Goal: Task Accomplishment & Management: Manage account settings

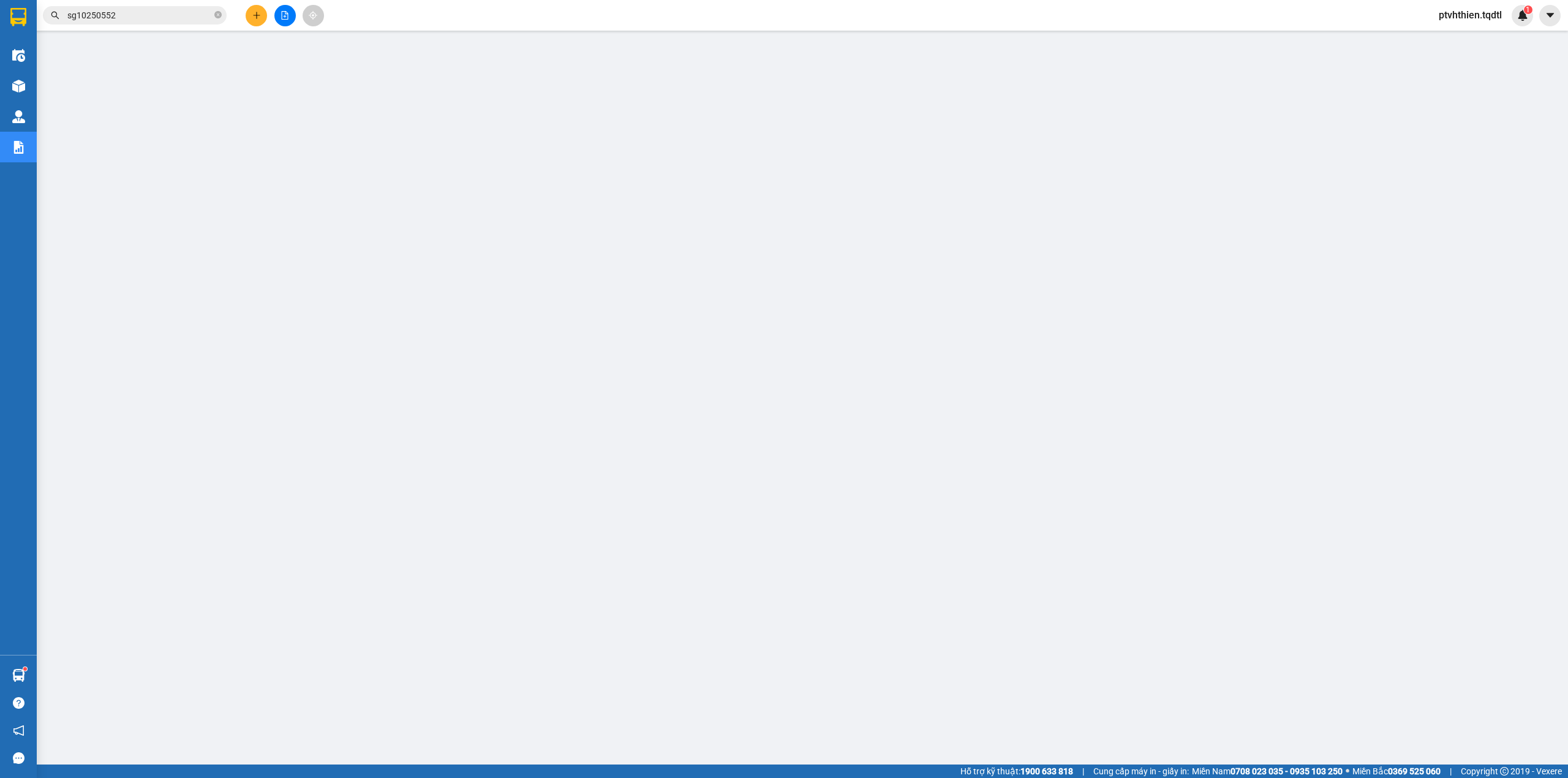
drag, startPoint x: 0, startPoint y: 0, endPoint x: 180, endPoint y: 25, distance: 181.7
click at [180, 25] on div "Kết quả tìm kiếm ( 1 ) Bộ lọc Mã ĐH Trạng thái Món hàng Thu hộ Tổng cước Chưa c…" at bounding box center [784, 15] width 1568 height 31
click at [156, 16] on input "sg10250552" at bounding box center [139, 16] width 144 height 14
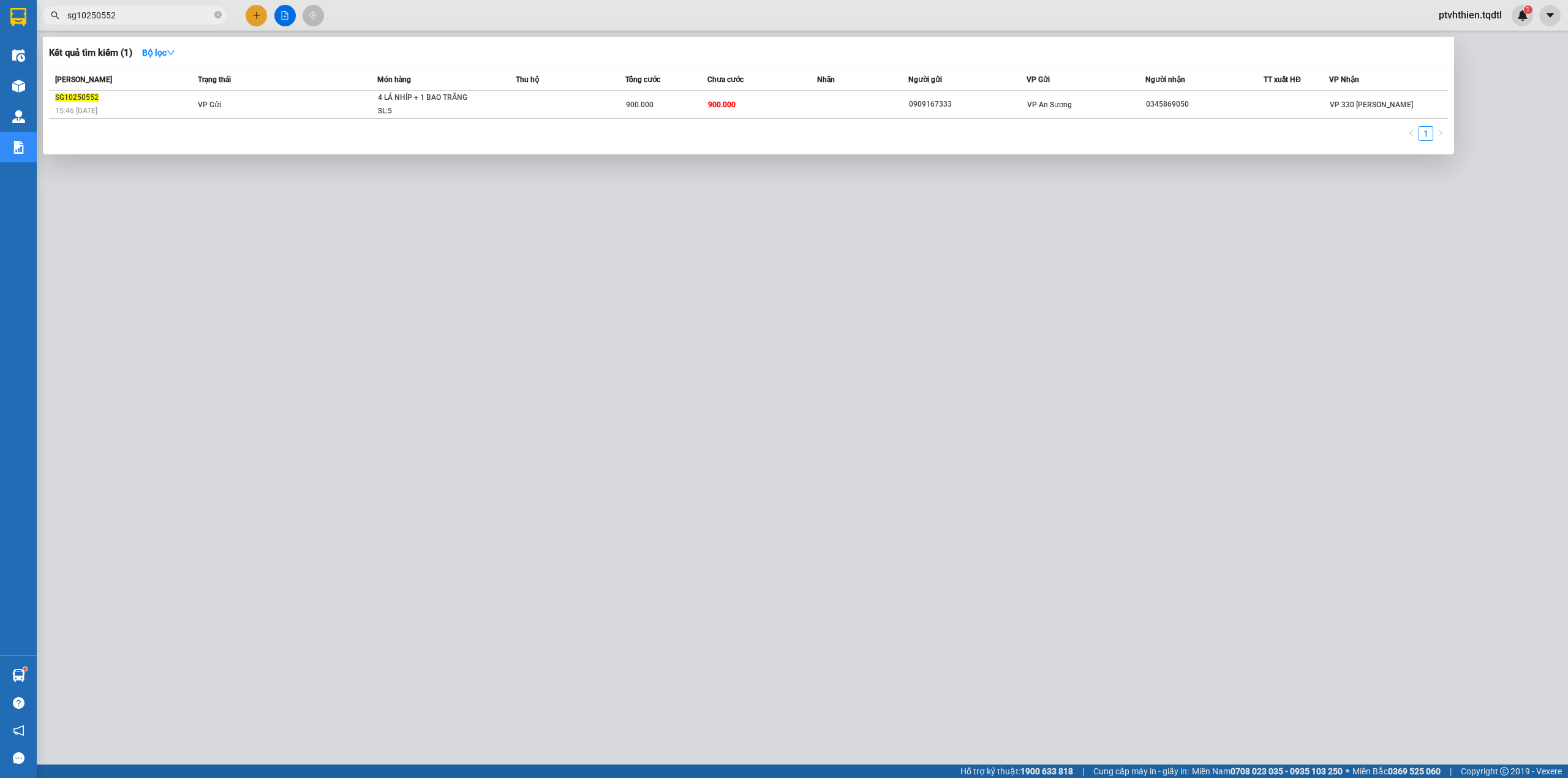
drag, startPoint x: 149, startPoint y: 15, endPoint x: 45, endPoint y: 13, distance: 104.0
click at [45, 13] on span "sg10250552" at bounding box center [135, 15] width 184 height 18
paste input "1"
type input "sg10250551"
click at [366, 99] on td "VP Gửi" at bounding box center [286, 104] width 183 height 28
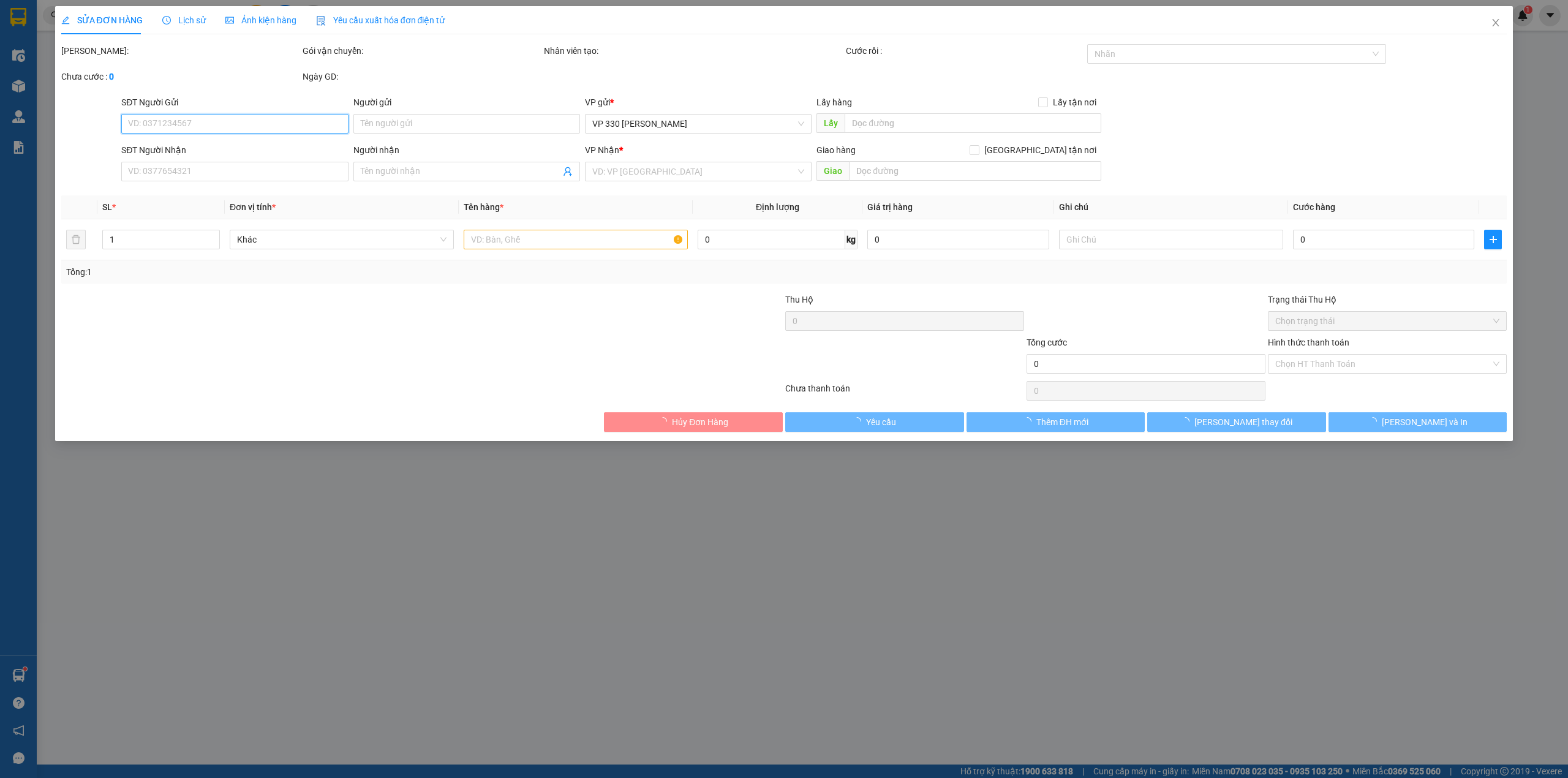
type input "0795790790"
type input "C.Trúc"
type input "200.000"
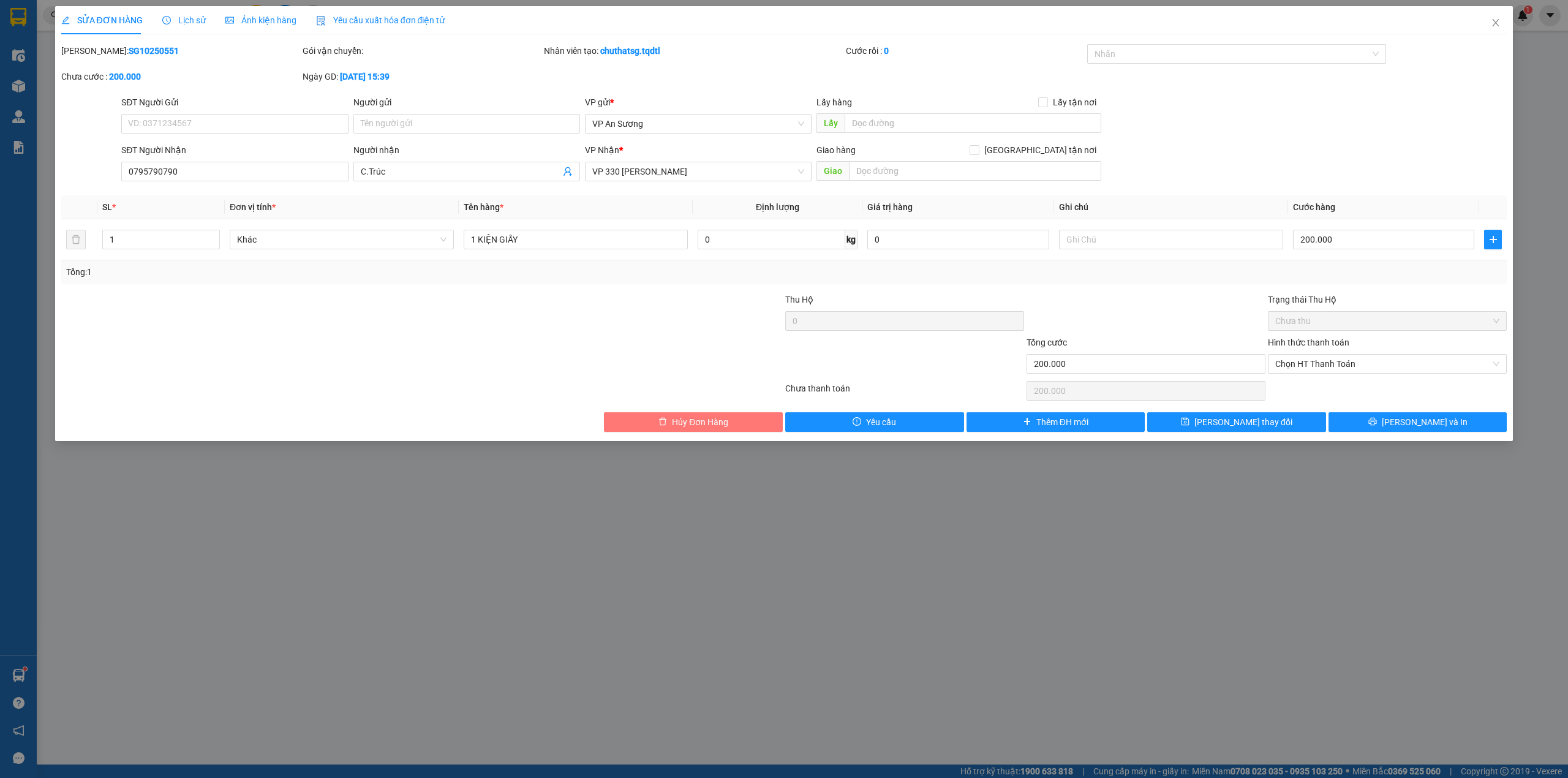
click at [645, 422] on button "Hủy Đơn Hàng" at bounding box center [693, 422] width 179 height 19
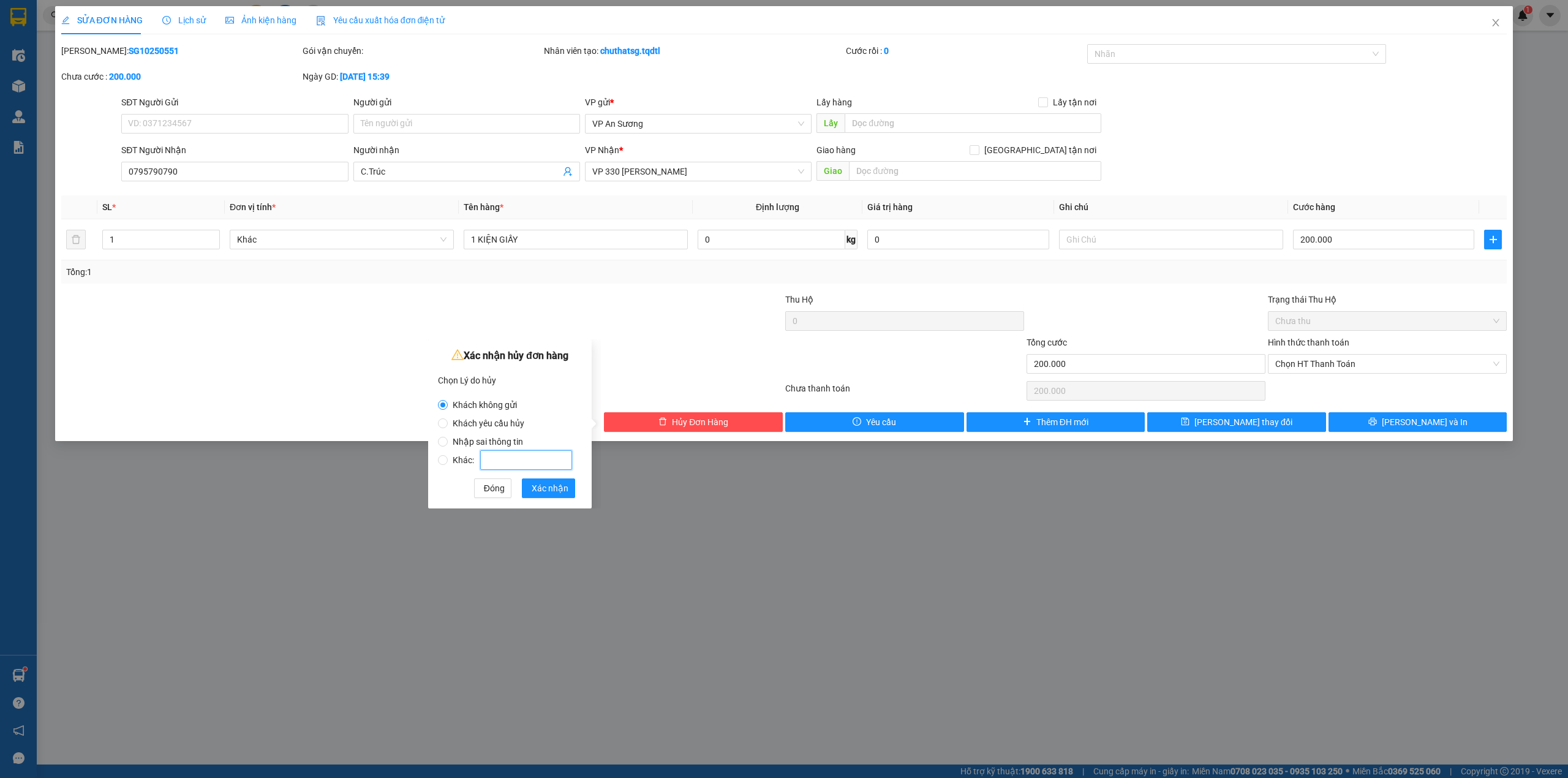
click at [543, 450] on input "Khác:" at bounding box center [526, 460] width 92 height 19
radio input "false"
radio input "true"
type input "khách tới lấy lại"
click at [550, 493] on span "Xác nhận" at bounding box center [550, 488] width 37 height 14
